Goal: Information Seeking & Learning: Find specific fact

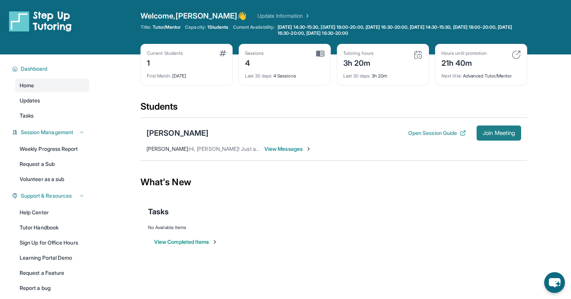
click at [479, 133] on button "Join Meeting" at bounding box center [499, 132] width 45 height 15
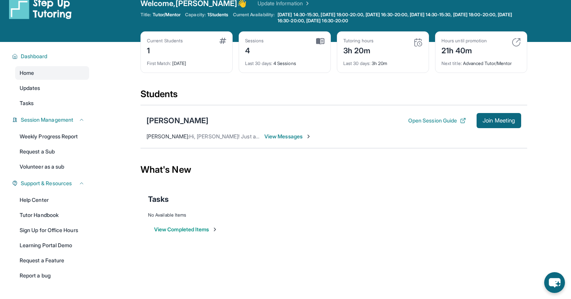
scroll to position [19, 0]
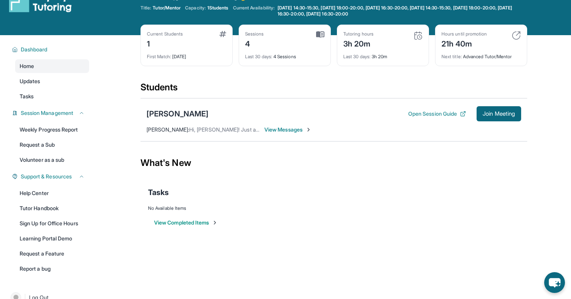
click at [266, 129] on span "View Messages" at bounding box center [287, 130] width 47 height 8
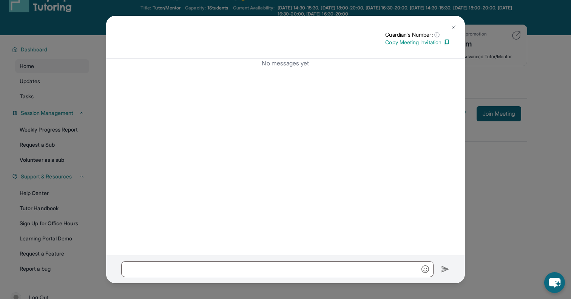
click at [452, 27] on img at bounding box center [454, 27] width 6 height 6
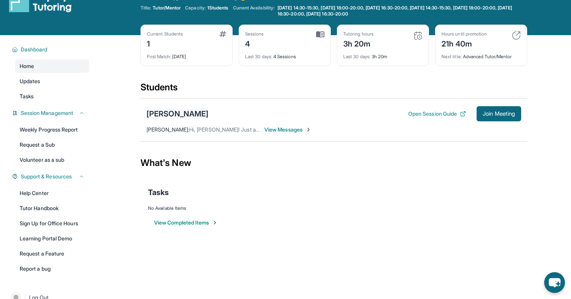
click at [182, 112] on div "[PERSON_NAME]" at bounding box center [178, 113] width 62 height 11
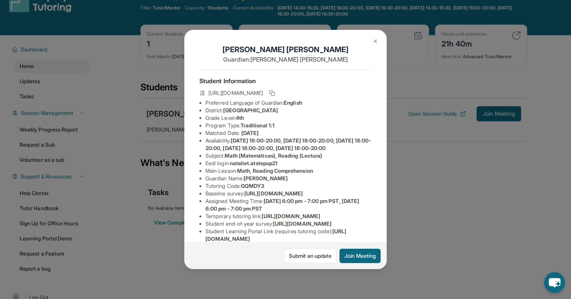
scroll to position [0, 0]
click at [162, 189] on div "[PERSON_NAME] Guardian: [PERSON_NAME] Student Information [URL][DOMAIN_NAME] Pr…" at bounding box center [285, 149] width 571 height 299
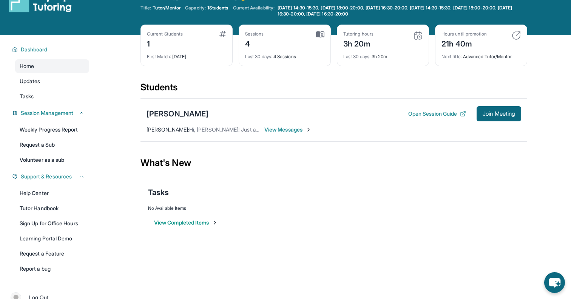
click at [173, 108] on div "[PERSON_NAME] Open Session Guide Join Meeting" at bounding box center [334, 113] width 375 height 15
click at [173, 112] on div "[PERSON_NAME]" at bounding box center [178, 113] width 62 height 11
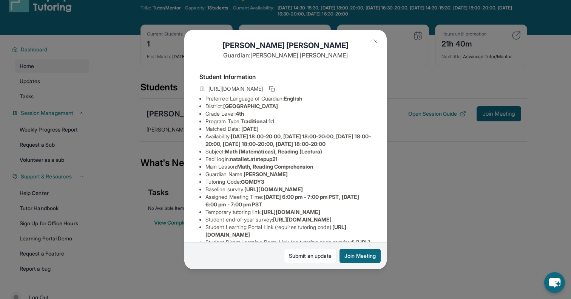
scroll to position [4, 0]
click at [275, 91] on icon at bounding box center [272, 90] width 6 height 6
click at [377, 48] on button at bounding box center [375, 41] width 15 height 15
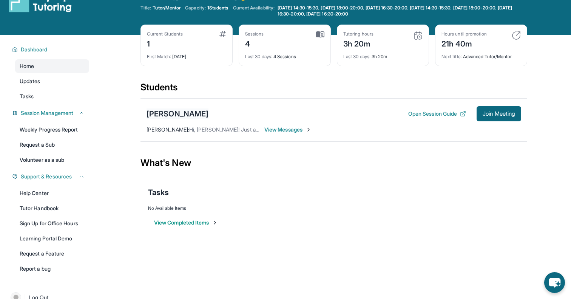
click at [176, 114] on div "[PERSON_NAME]" at bounding box center [178, 113] width 62 height 11
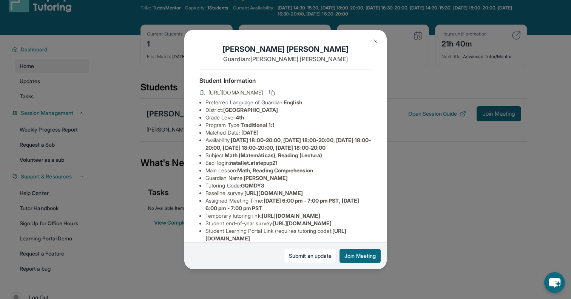
scroll to position [0, 0]
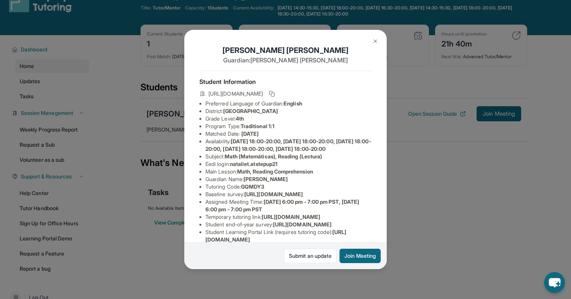
click at [236, 167] on span "nataliet.atstepup21" at bounding box center [254, 164] width 48 height 6
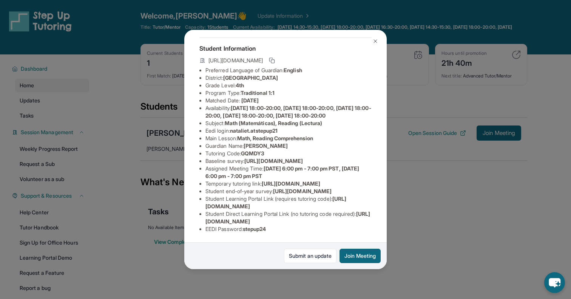
scroll to position [57, 0]
click at [376, 41] on img at bounding box center [375, 41] width 6 height 6
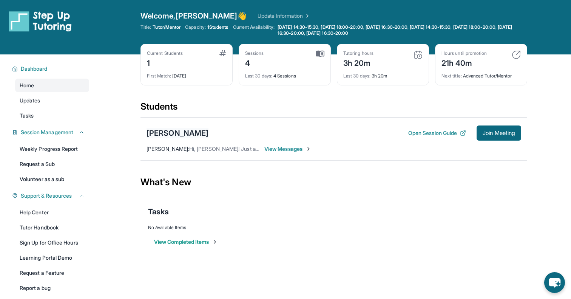
click at [175, 136] on div "[PERSON_NAME]" at bounding box center [178, 133] width 62 height 11
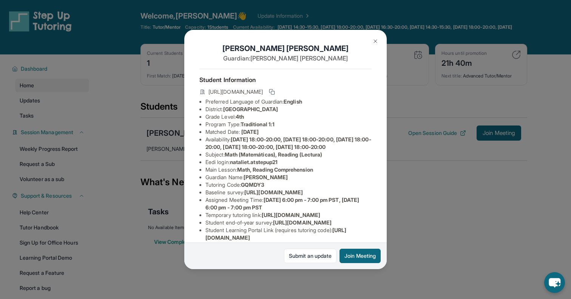
scroll to position [0, 0]
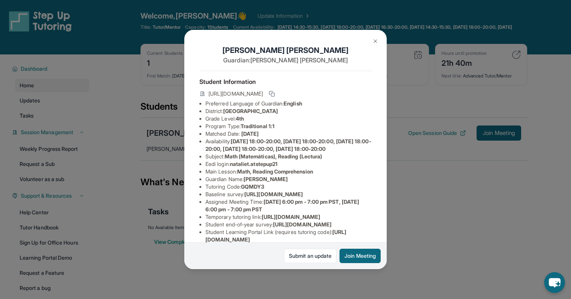
click at [374, 43] on img at bounding box center [375, 41] width 6 height 6
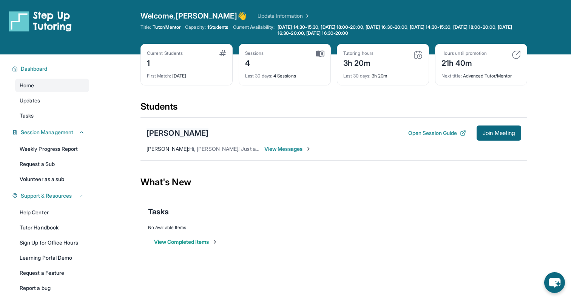
click at [165, 135] on div "[PERSON_NAME]" at bounding box center [178, 133] width 62 height 11
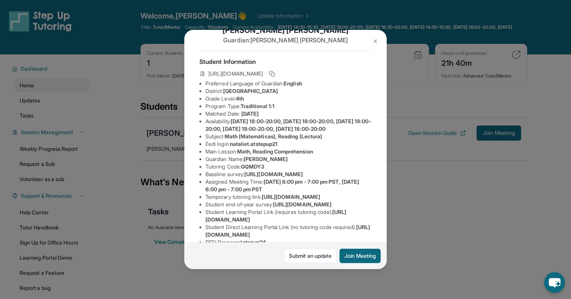
scroll to position [21, 0]
click at [256, 169] on span "GQMDY3" at bounding box center [252, 165] width 23 height 6
copy span "GQMDY3"
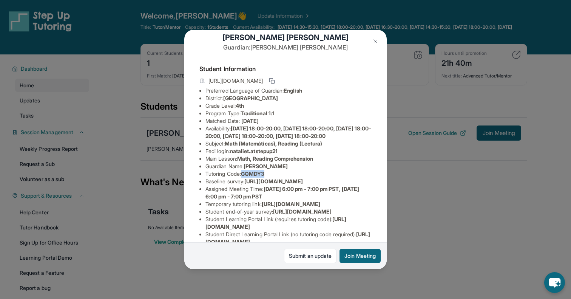
scroll to position [18, 0]
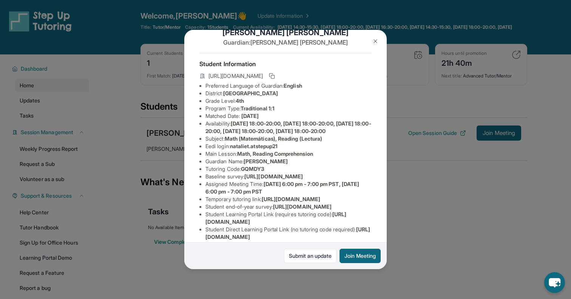
click at [244, 92] on span "[GEOGRAPHIC_DATA]" at bounding box center [250, 93] width 55 height 6
drag, startPoint x: 244, startPoint y: 92, endPoint x: 291, endPoint y: 92, distance: 47.2
click at [278, 92] on span "[GEOGRAPHIC_DATA]" at bounding box center [250, 93] width 55 height 6
copy span "[GEOGRAPHIC_DATA]"
